Goal: Communication & Community: Answer question/provide support

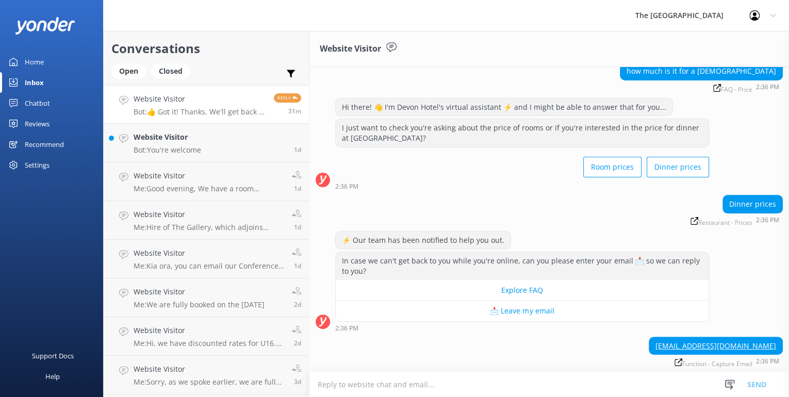
scroll to position [114, 0]
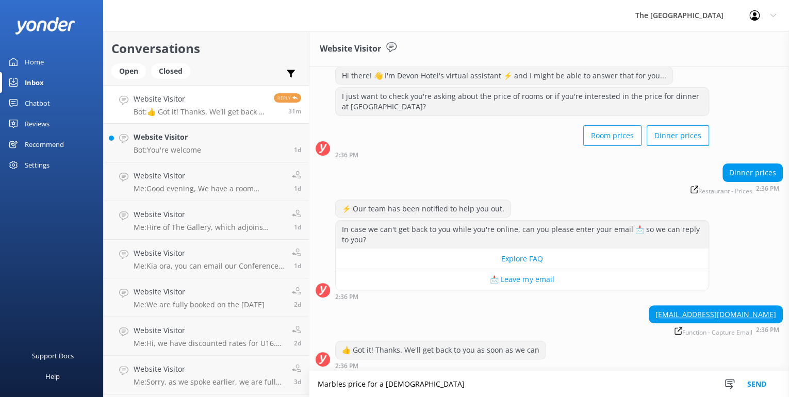
click at [346, 388] on textarea "Marbles price for a [DEMOGRAPHIC_DATA]" at bounding box center [548, 384] width 479 height 26
click at [456, 386] on textarea "Marbles Buffet price for a [DEMOGRAPHIC_DATA]" at bounding box center [548, 384] width 479 height 26
click at [459, 382] on textarea "Marbles Buffet price for a [DEMOGRAPHIC_DATA] is $57.90" at bounding box center [548, 384] width 479 height 26
type textarea "Marbles Buffet price for a [DEMOGRAPHIC_DATA] is $54.90"
click at [754, 383] on button "Send" at bounding box center [756, 384] width 39 height 26
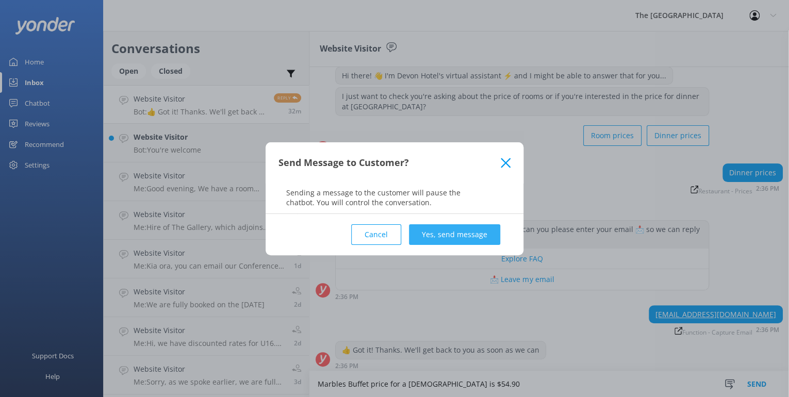
click at [444, 235] on button "Yes, send message" at bounding box center [454, 234] width 91 height 21
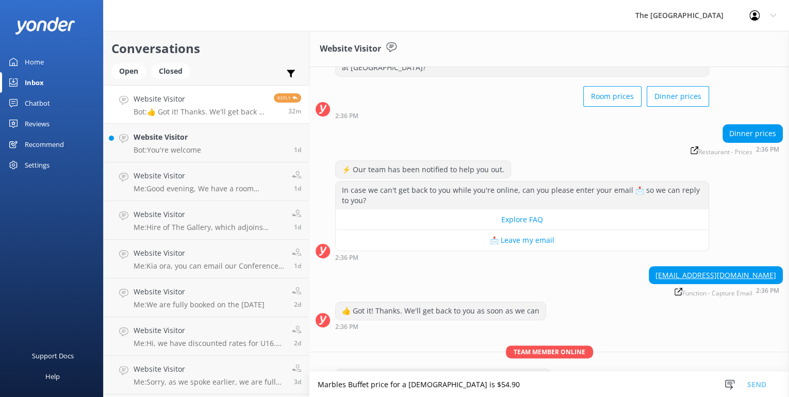
scroll to position [180, 0]
